Goal: Contribute content

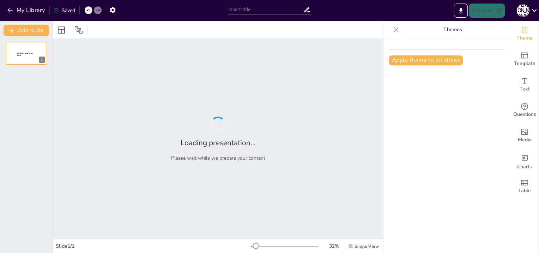
type input "實習貢獻：如何優化網通產品驗證流程"
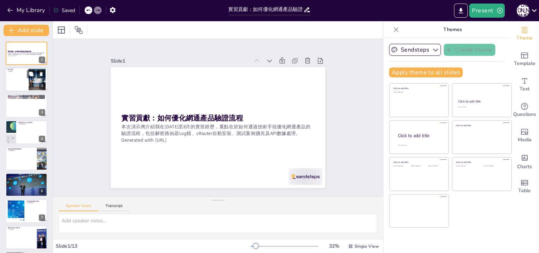
click at [37, 81] on div at bounding box center [37, 80] width 32 height 22
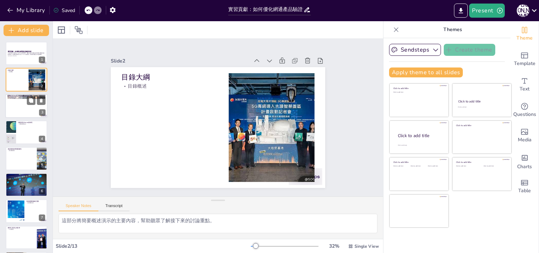
click at [19, 110] on div at bounding box center [26, 106] width 42 height 24
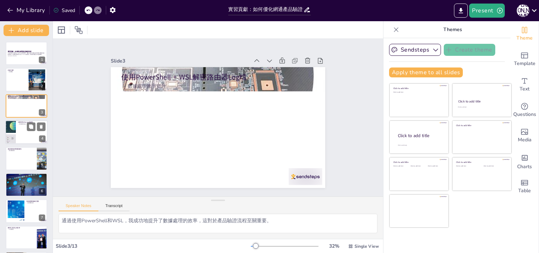
click at [29, 135] on div at bounding box center [26, 132] width 42 height 24
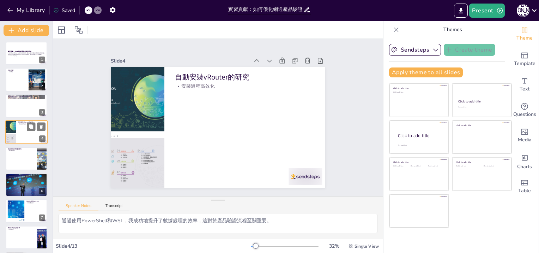
type textarea "自動化工具的使用使得vRouter的安裝過程變得更加高效，這對於團隊的工作效率有很大幫助。"
click at [21, 49] on div at bounding box center [26, 53] width 42 height 24
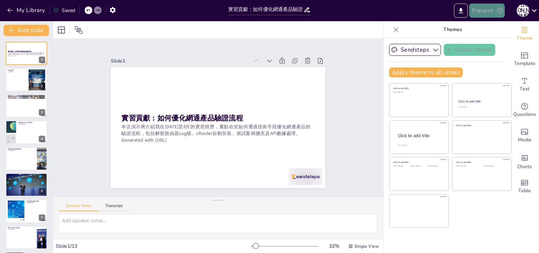
click at [497, 12] on icon "button" at bounding box center [500, 11] width 6 height 6
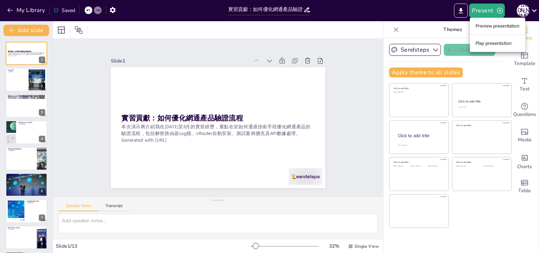
click at [484, 47] on li "Play presentation" at bounding box center [497, 43] width 55 height 11
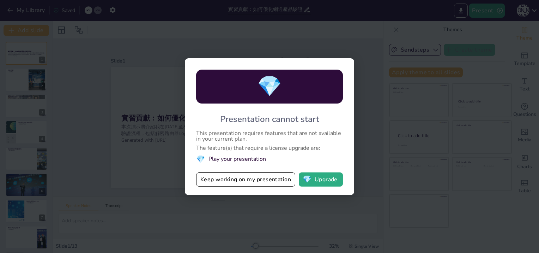
click at [264, 199] on div "💎 Presentation cannot start This presentation requires features that are not av…" at bounding box center [269, 126] width 539 height 253
click at [265, 180] on button "Keep working on my presentation" at bounding box center [245, 179] width 99 height 14
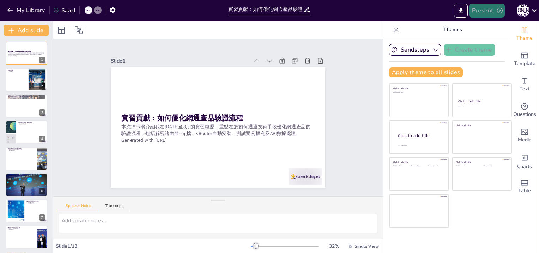
click at [498, 10] on icon "button" at bounding box center [499, 10] width 7 height 7
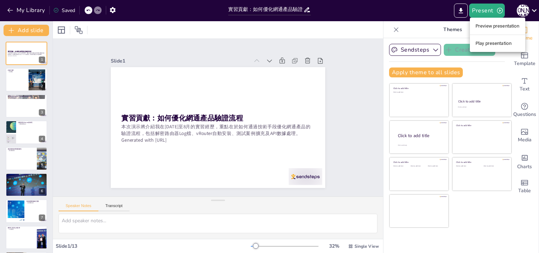
click at [498, 27] on li "Preview presentation" at bounding box center [497, 25] width 55 height 11
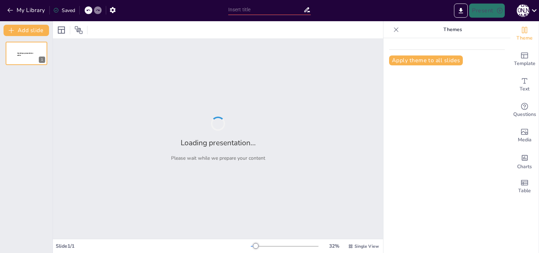
type input "實習貢獻：如何優化網通產品驗證流程"
